Goal: Transaction & Acquisition: Purchase product/service

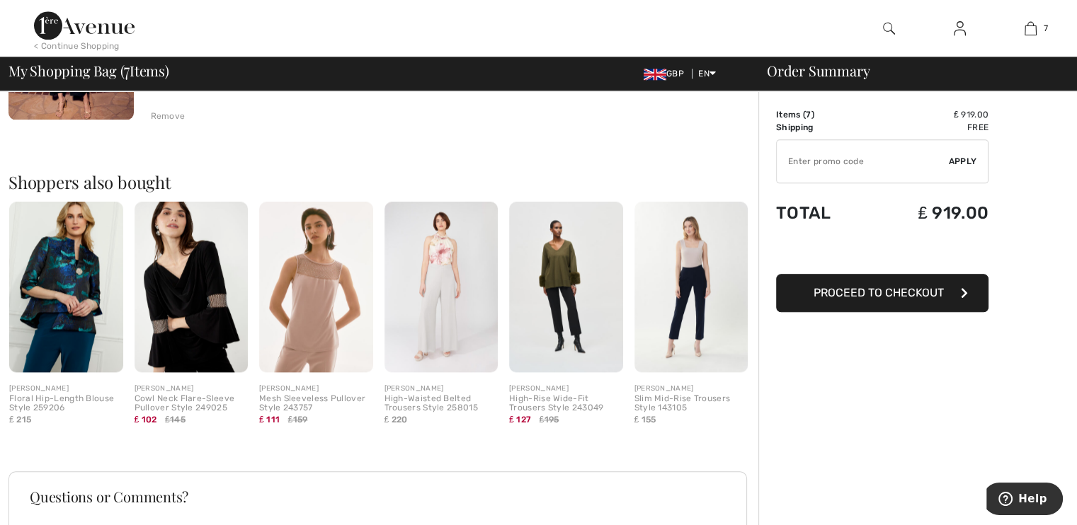
scroll to position [1529, 0]
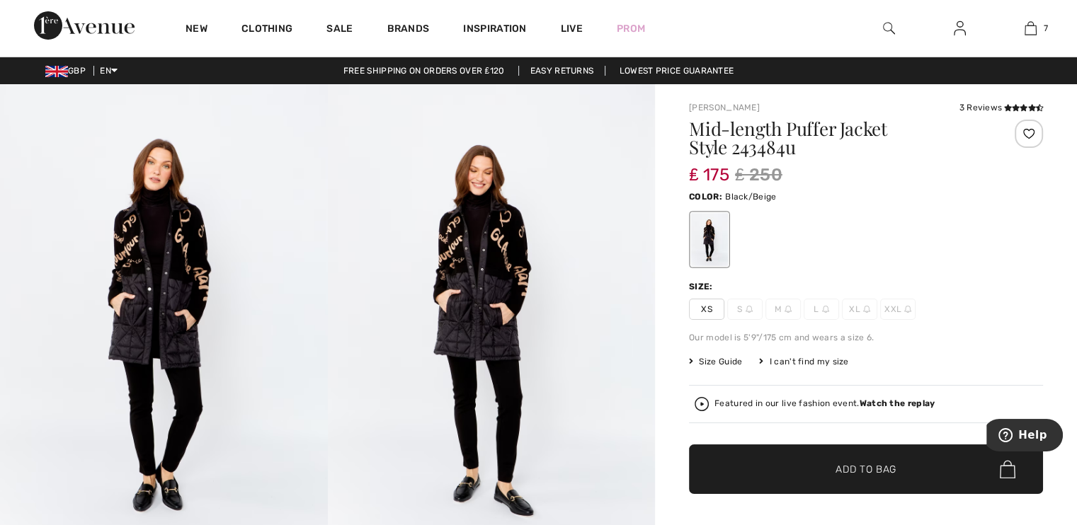
click at [494, 258] on img at bounding box center [492, 329] width 328 height 491
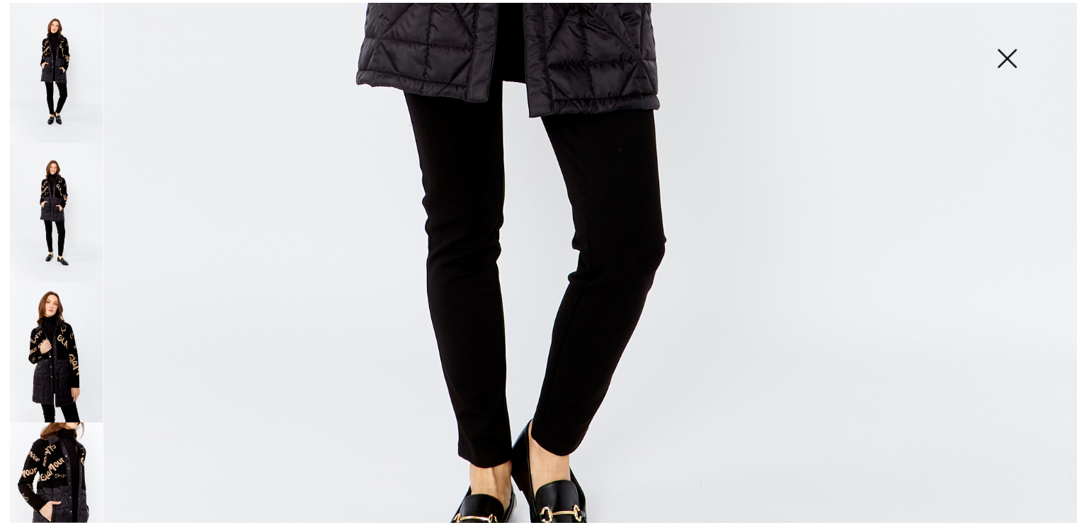
scroll to position [915, 0]
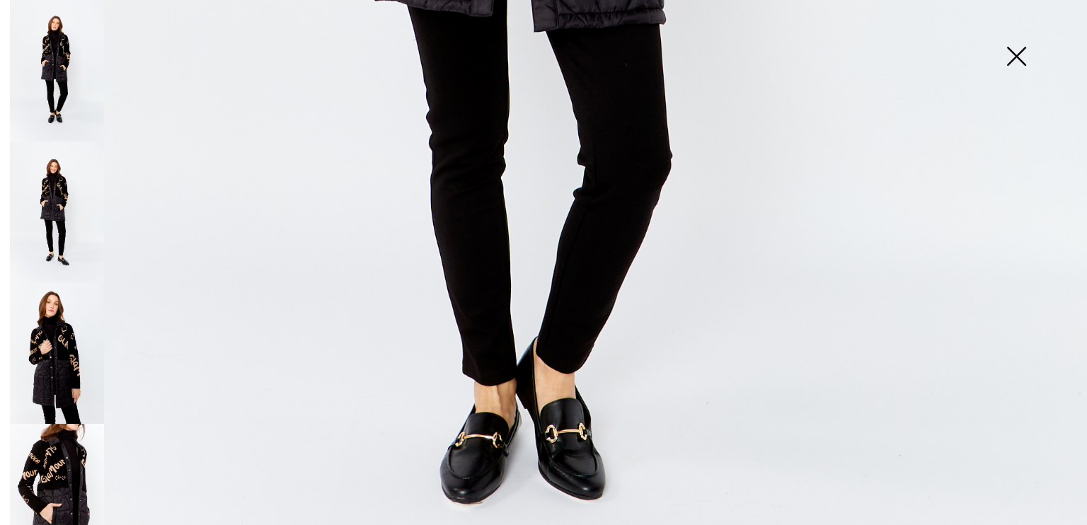
click at [1016, 53] on img at bounding box center [1016, 57] width 71 height 73
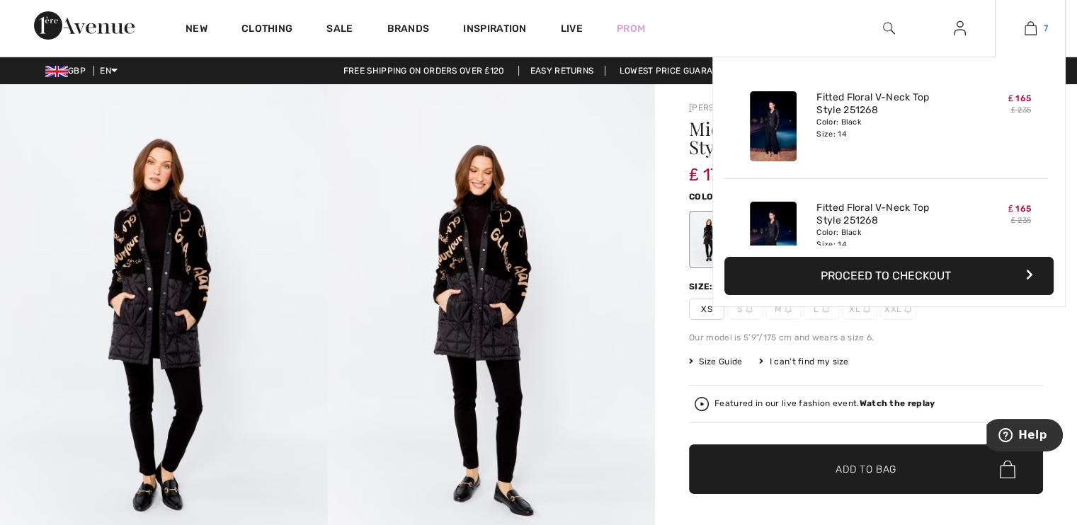
click at [1025, 28] on img at bounding box center [1030, 28] width 12 height 17
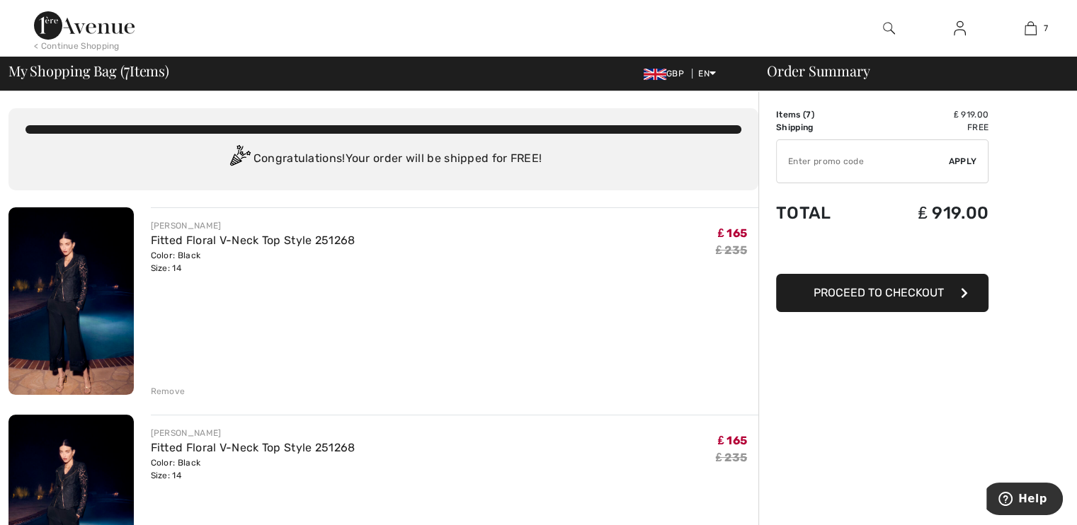
click at [173, 387] on div "Remove" at bounding box center [168, 391] width 35 height 13
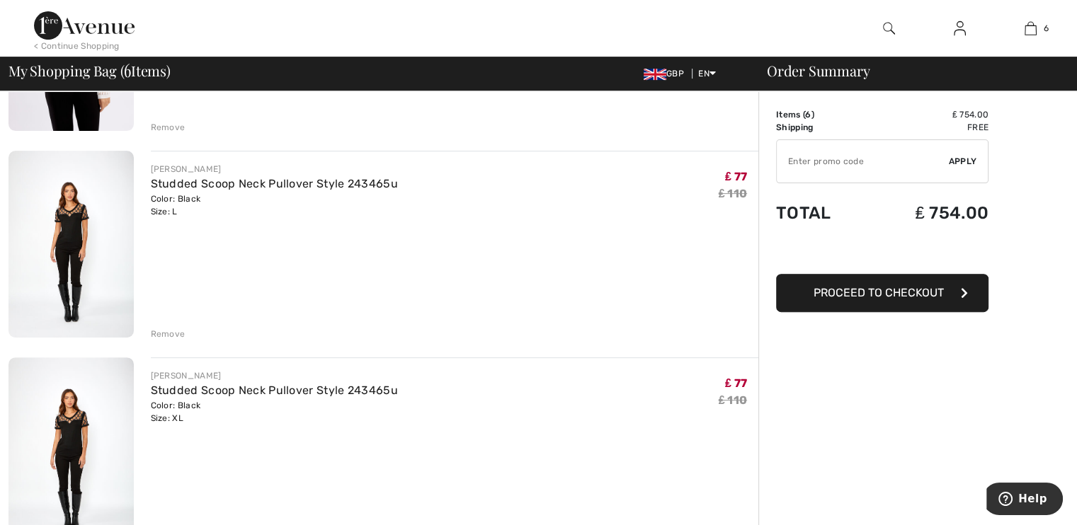
scroll to position [491, 0]
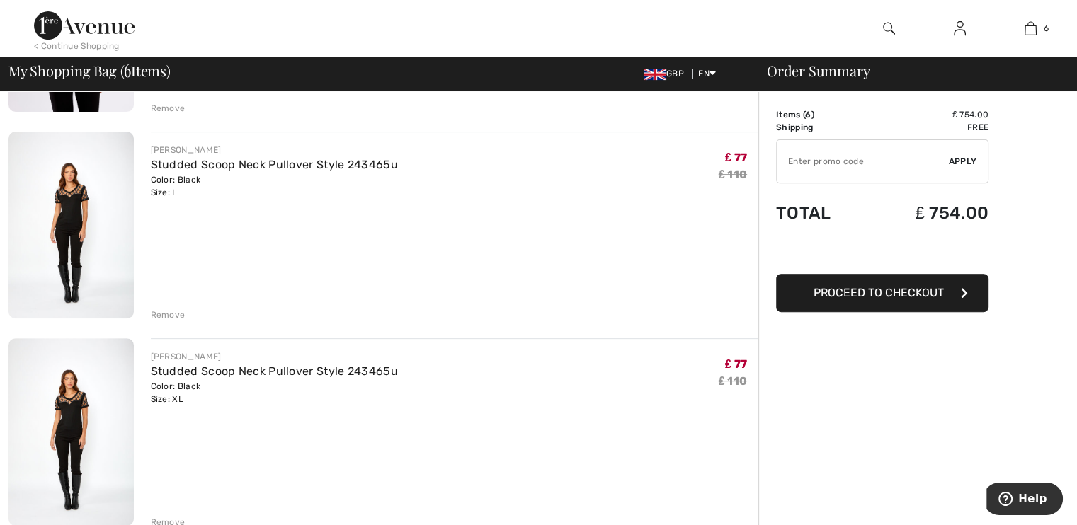
click at [173, 309] on div "Remove" at bounding box center [168, 315] width 35 height 13
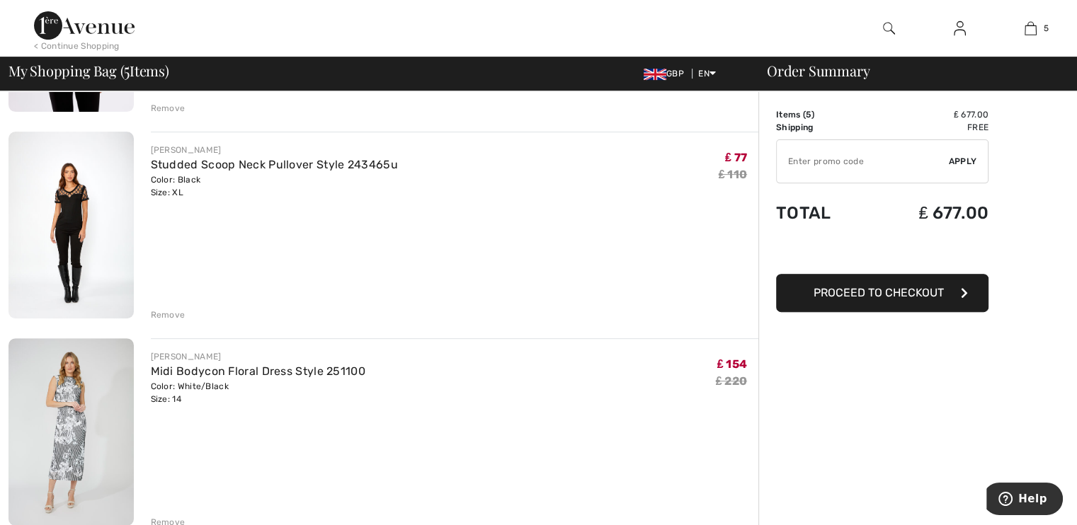
click at [90, 389] on img at bounding box center [70, 432] width 125 height 188
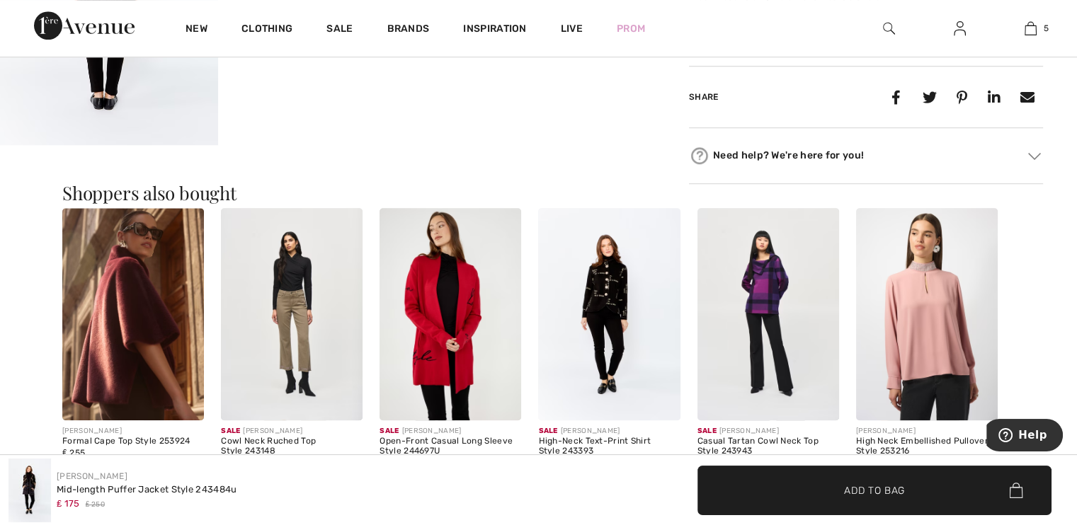
scroll to position [1113, 0]
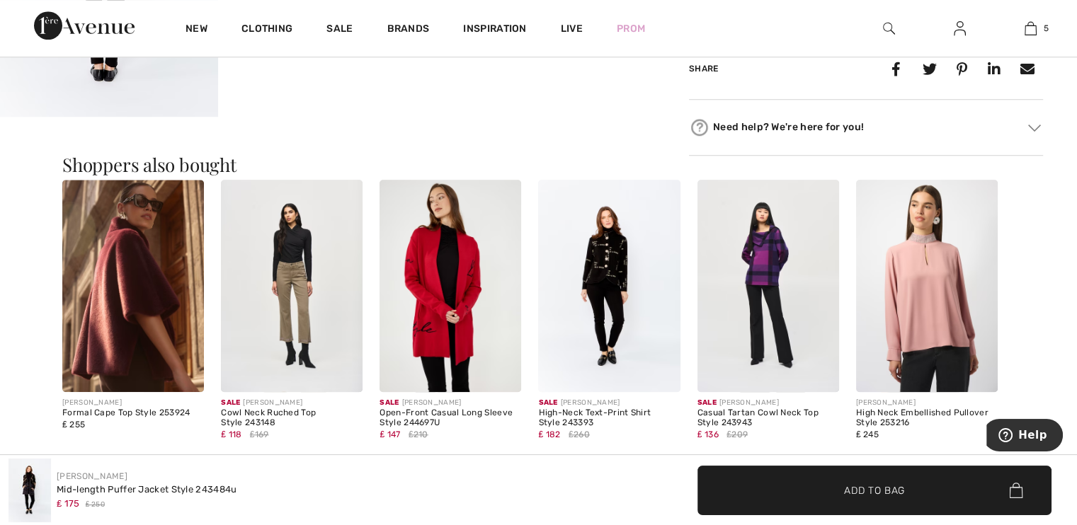
click at [770, 245] on img at bounding box center [768, 286] width 142 height 212
